Goal: Information Seeking & Learning: Check status

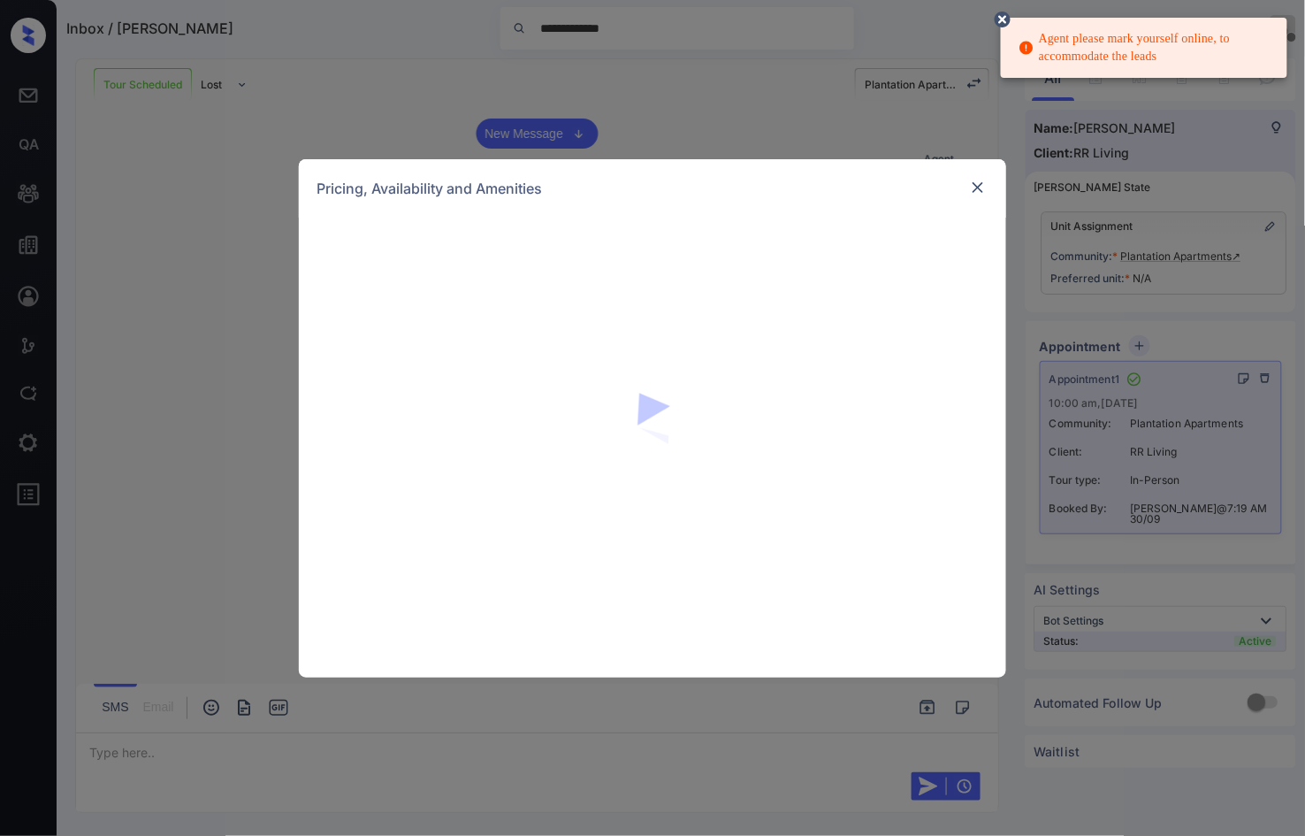
scroll to position [1239, 0]
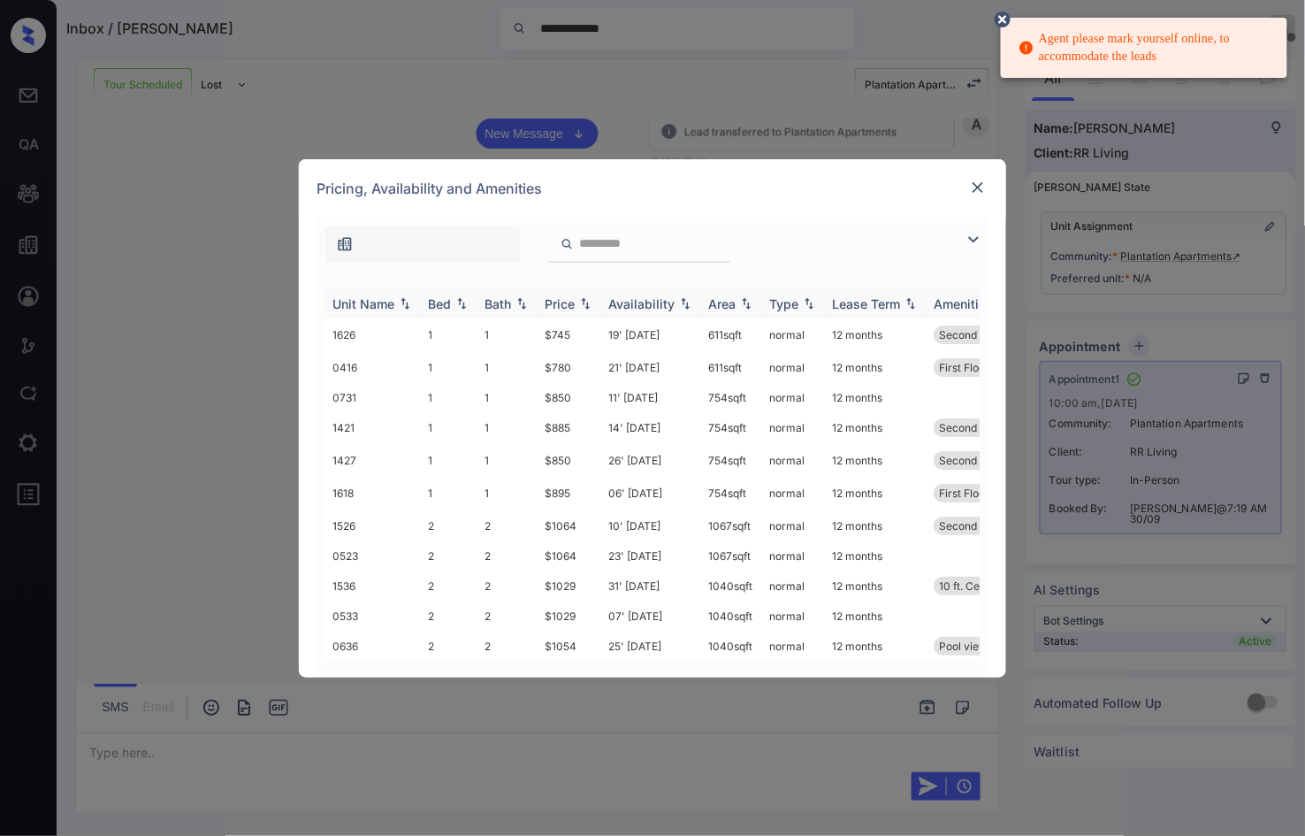
click at [464, 306] on img at bounding box center [462, 303] width 18 height 12
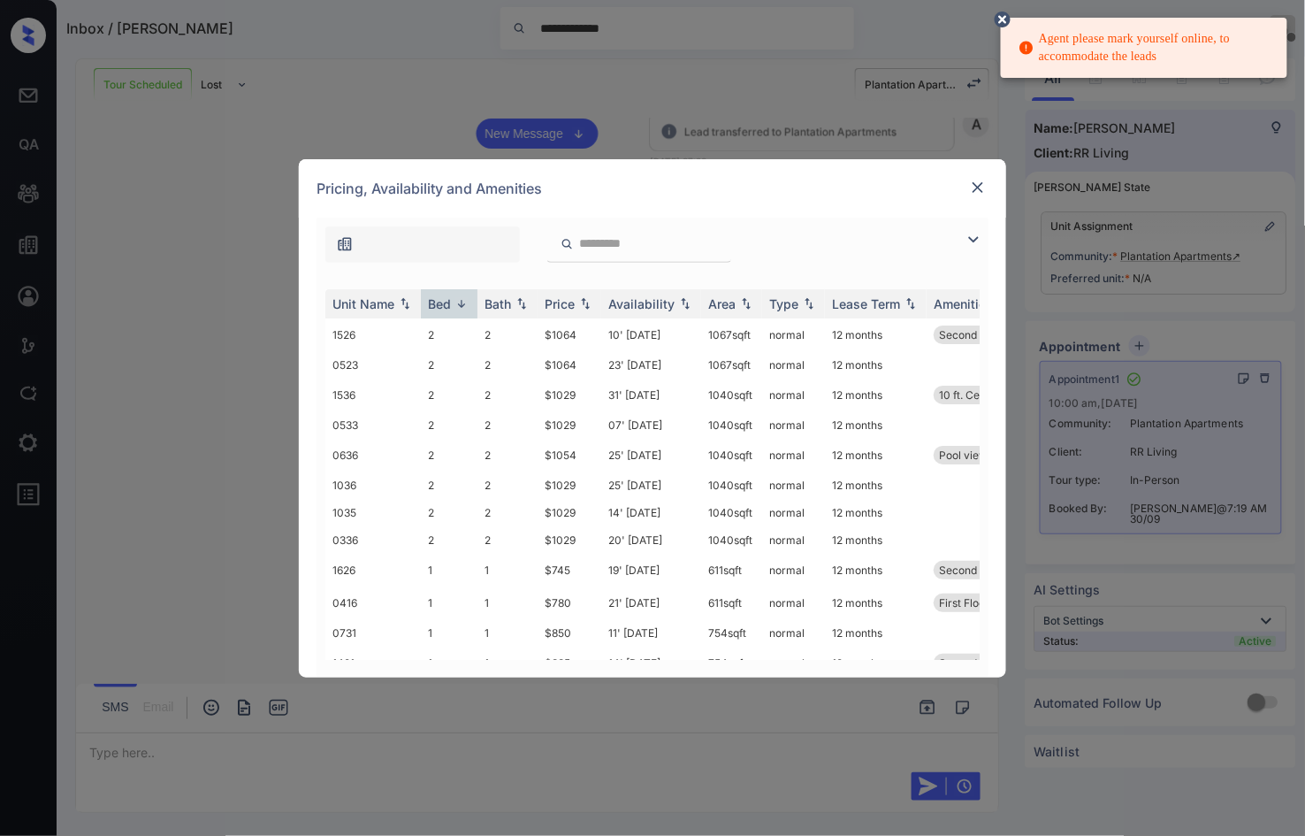
click at [973, 184] on img at bounding box center [978, 188] width 18 height 18
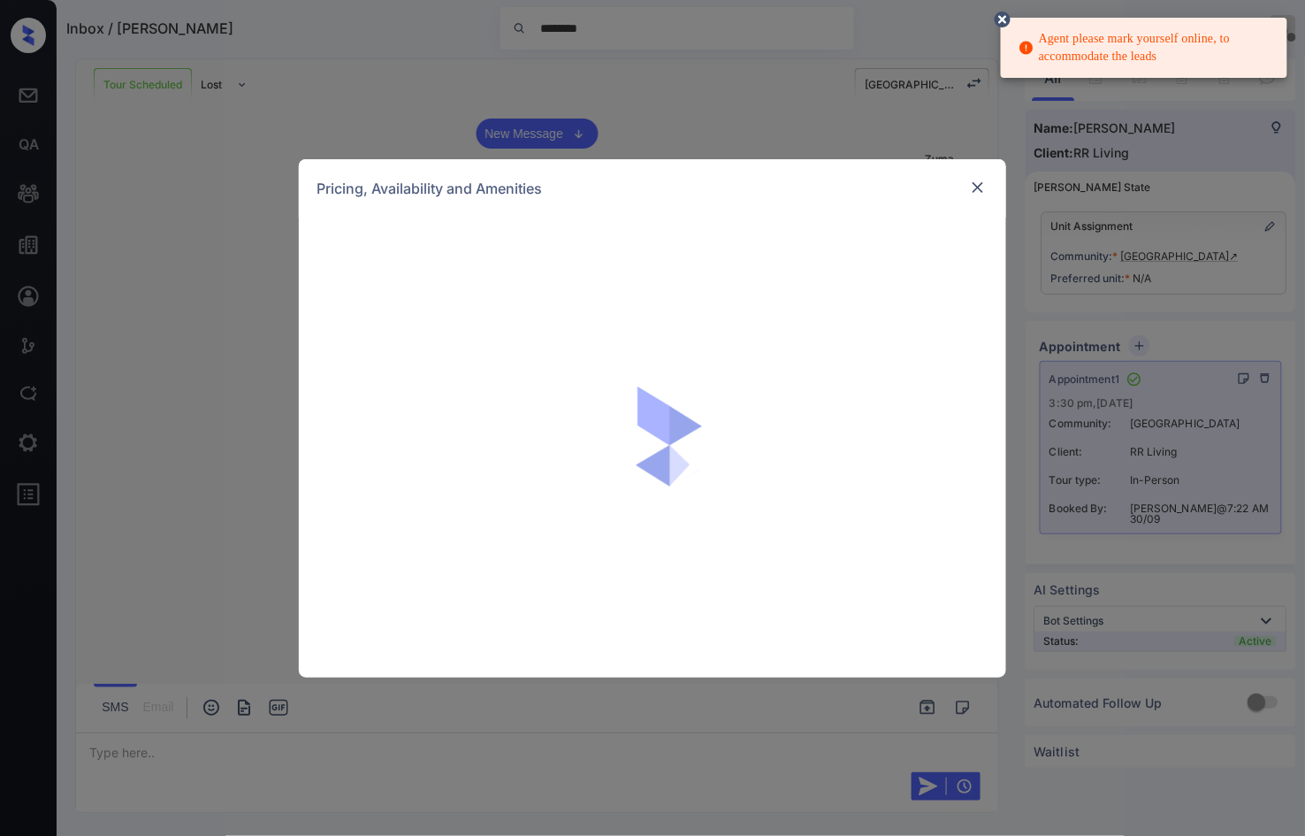
scroll to position [1376, 0]
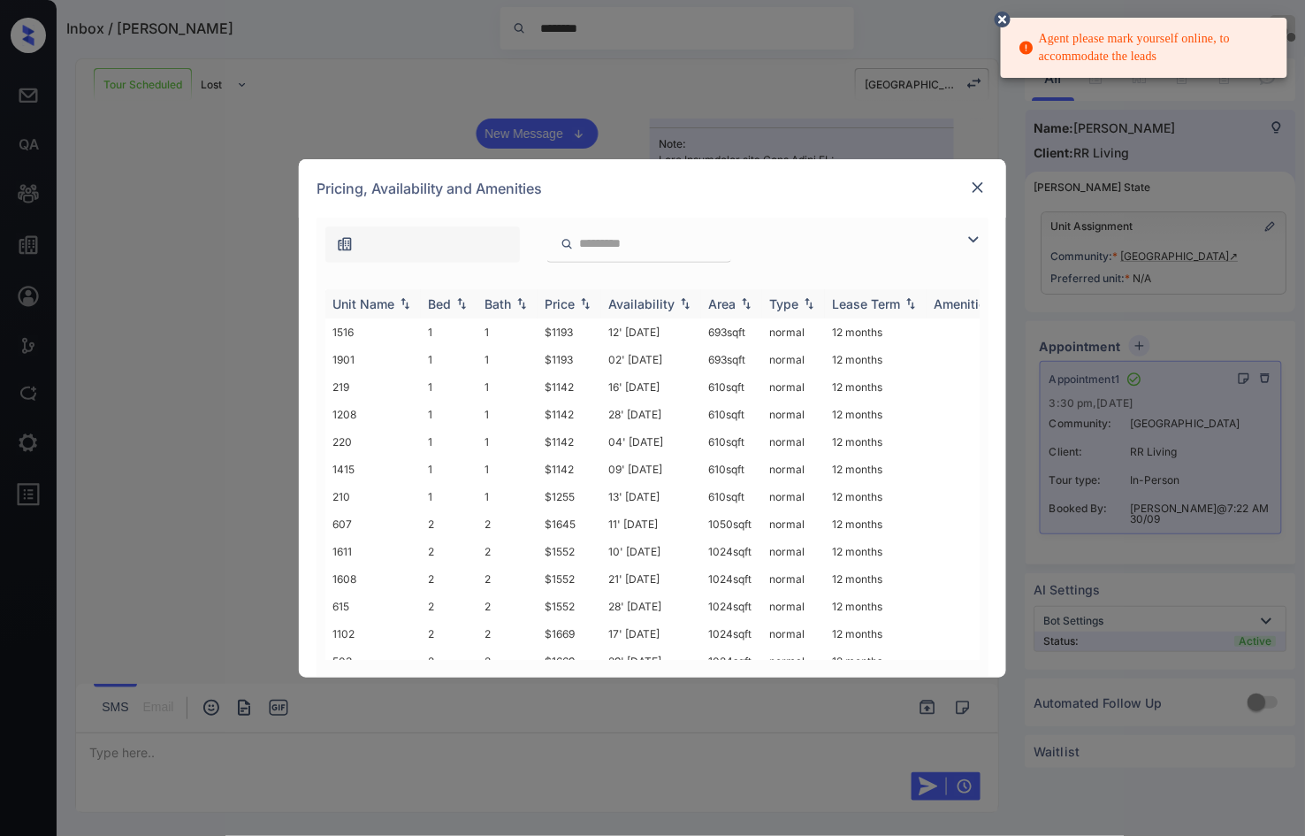
click at [462, 303] on img at bounding box center [462, 303] width 18 height 12
click at [195, 385] on div "**********" at bounding box center [652, 418] width 1305 height 836
click at [994, 188] on div "Pricing, Availability and Amenities" at bounding box center [652, 188] width 707 height 58
click at [977, 188] on img at bounding box center [978, 188] width 18 height 18
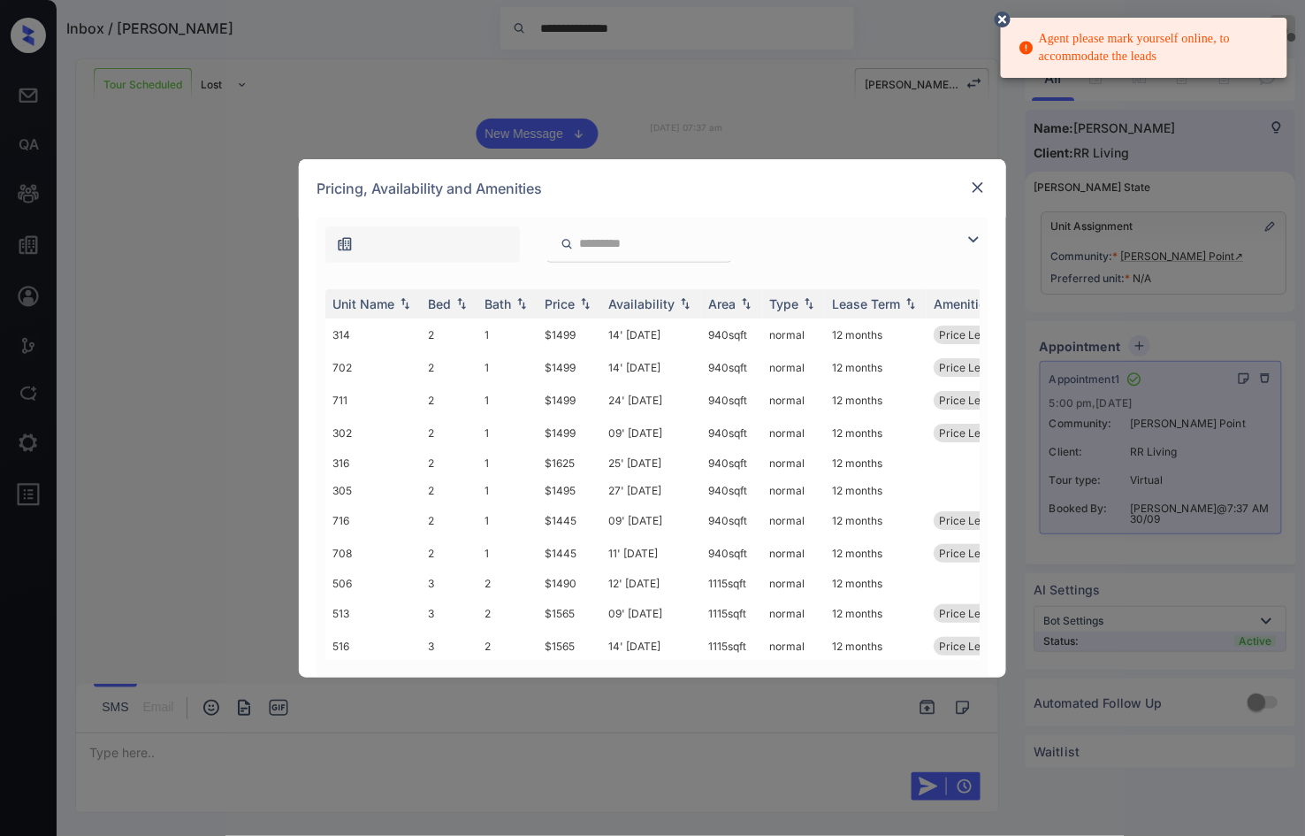
click at [977, 189] on img at bounding box center [978, 188] width 18 height 18
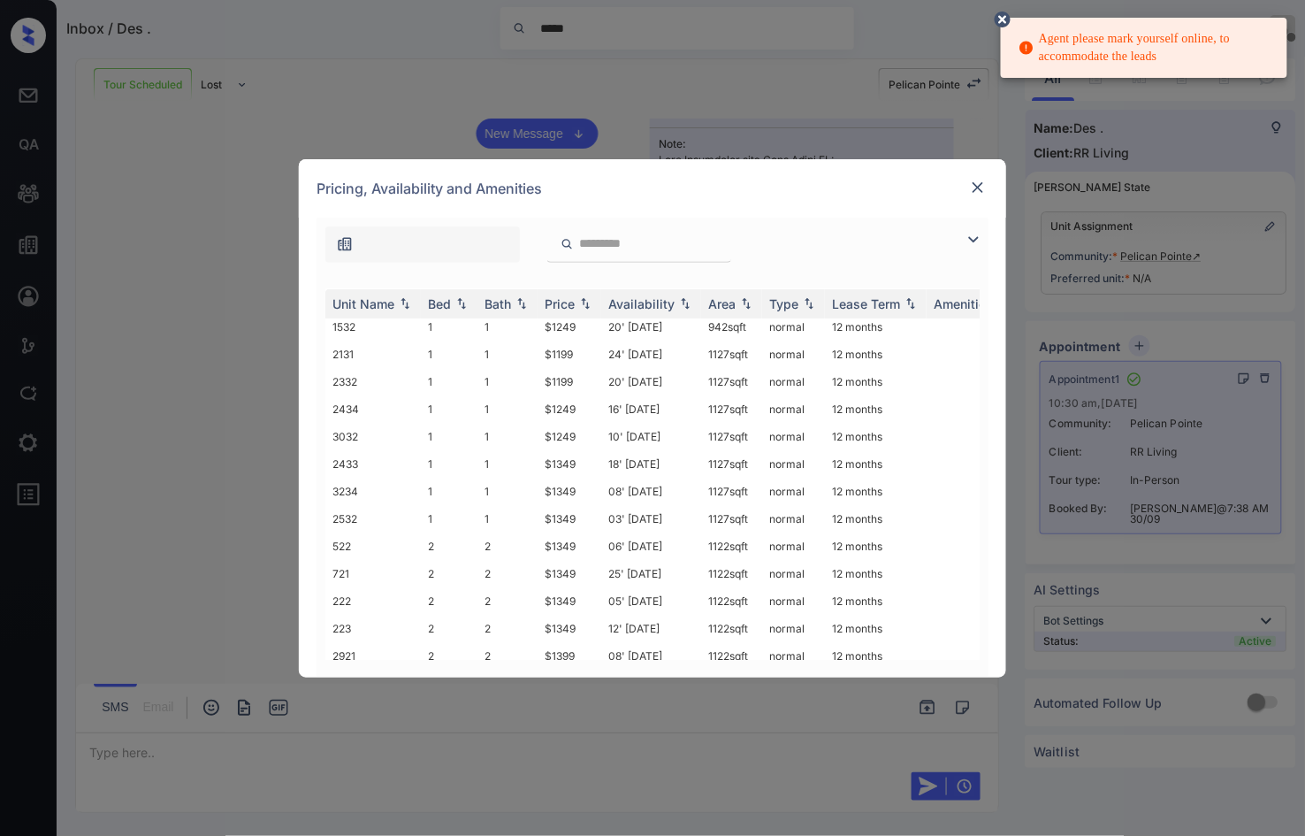
scroll to position [196, 0]
click at [974, 188] on img at bounding box center [978, 188] width 18 height 18
